Goal: Download file/media

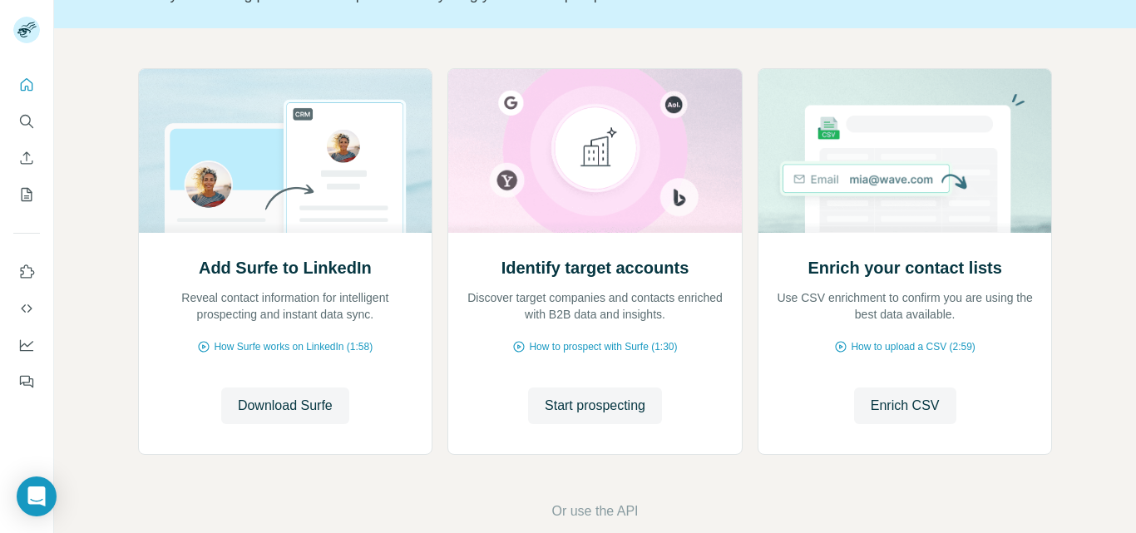
scroll to position [166, 0]
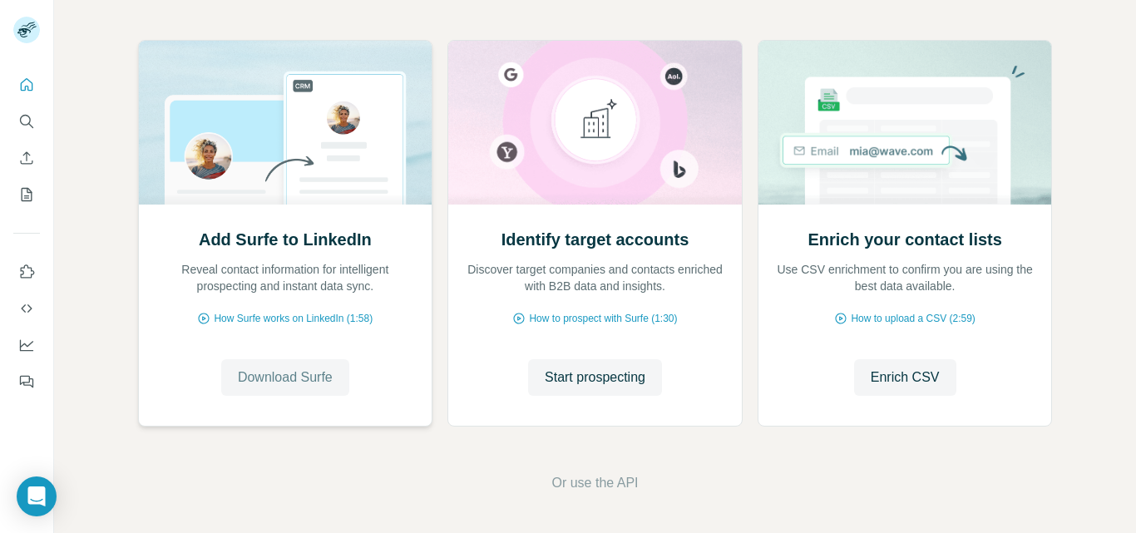
click at [299, 375] on span "Download Surfe" at bounding box center [285, 377] width 95 height 20
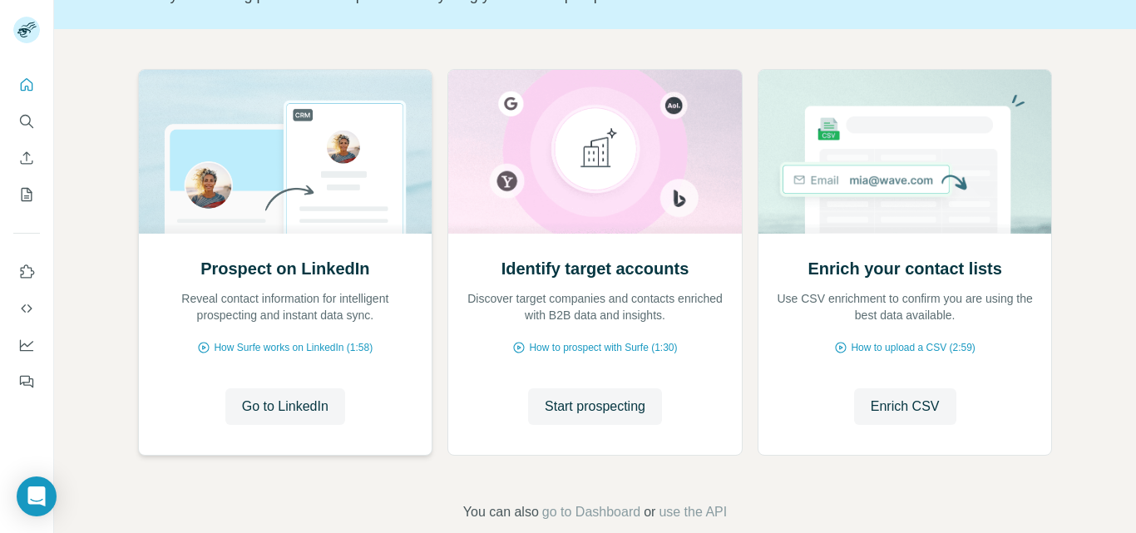
scroll to position [166, 0]
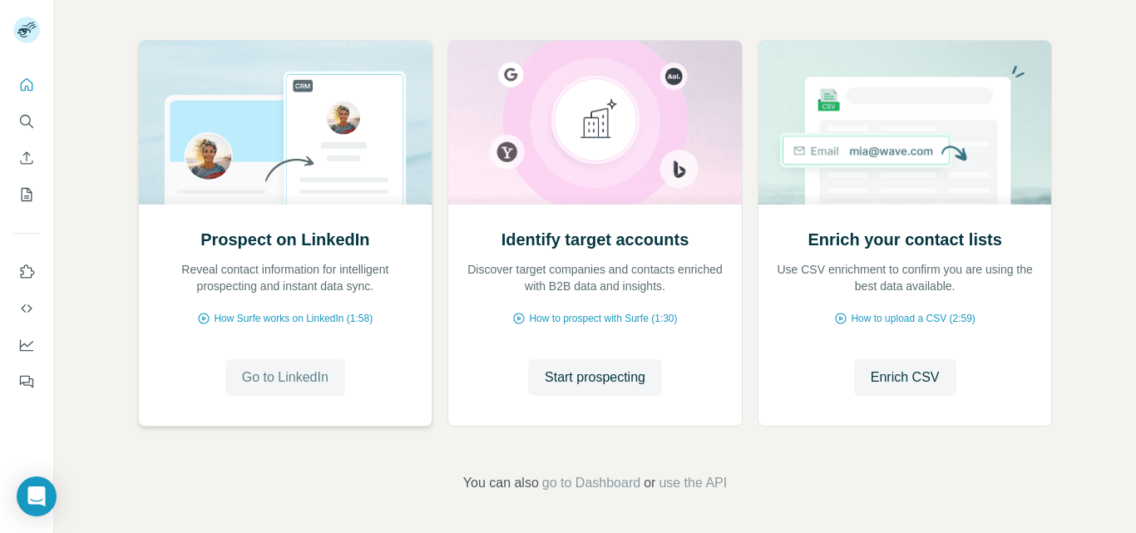
click at [311, 375] on span "Go to LinkedIn" at bounding box center [285, 377] width 86 height 20
